Goal: Information Seeking & Learning: Understand process/instructions

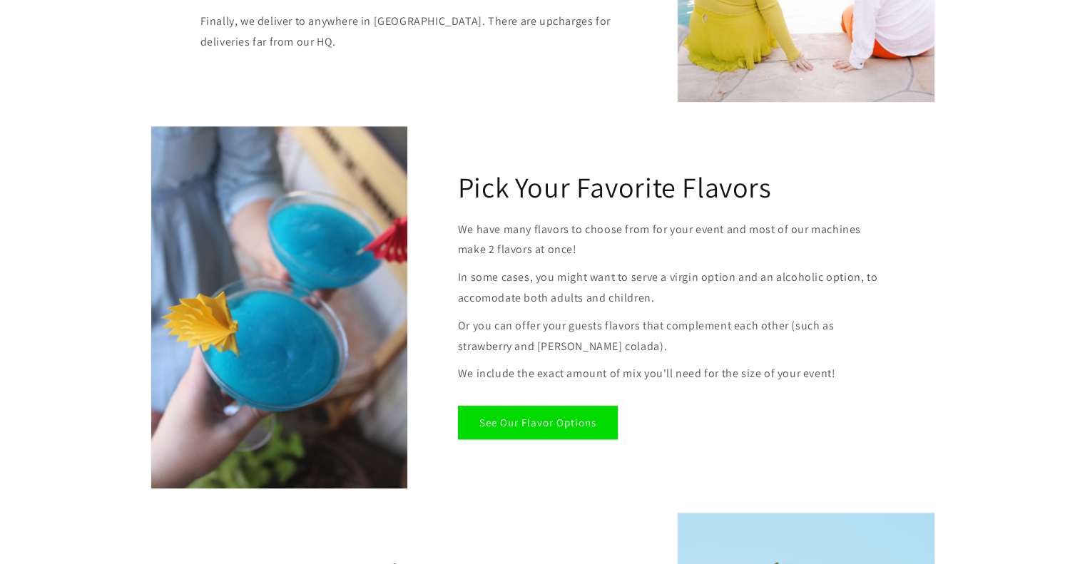
scroll to position [1331, 0]
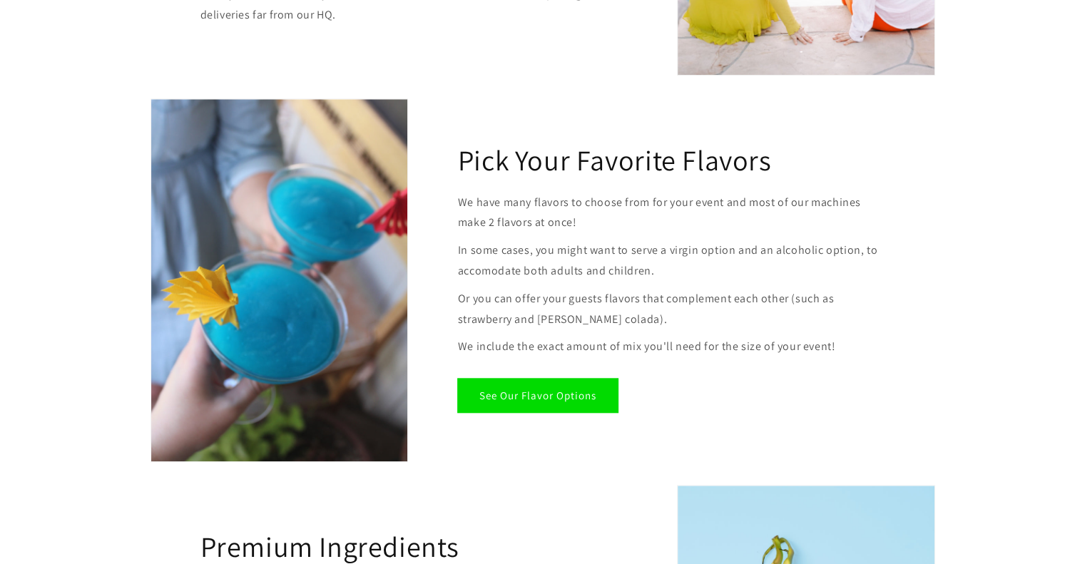
click at [533, 398] on link "See Our Flavor Options" at bounding box center [538, 396] width 160 height 34
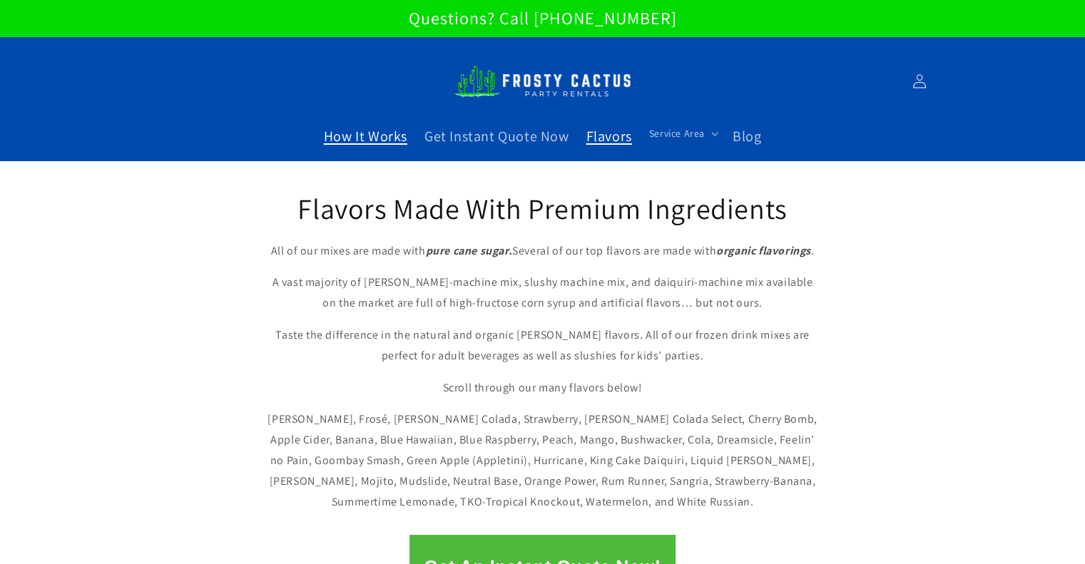
click at [357, 143] on span "How It Works" at bounding box center [365, 136] width 83 height 19
